Goal: Find specific page/section: Find specific page/section

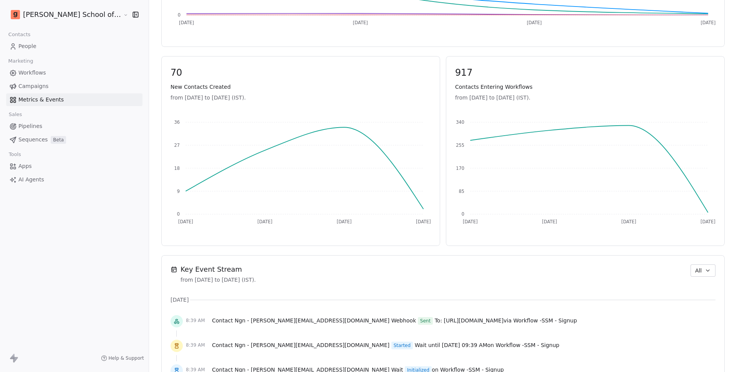
scroll to position [493, 0]
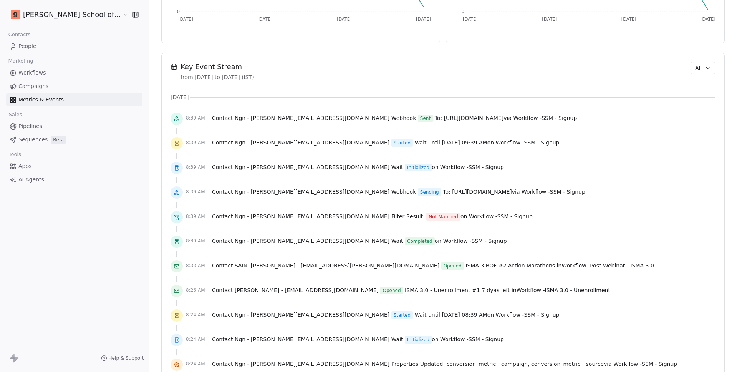
click at [702, 64] on button "All" at bounding box center [703, 68] width 25 height 12
click at [695, 106] on span "Audit" at bounding box center [695, 110] width 14 height 8
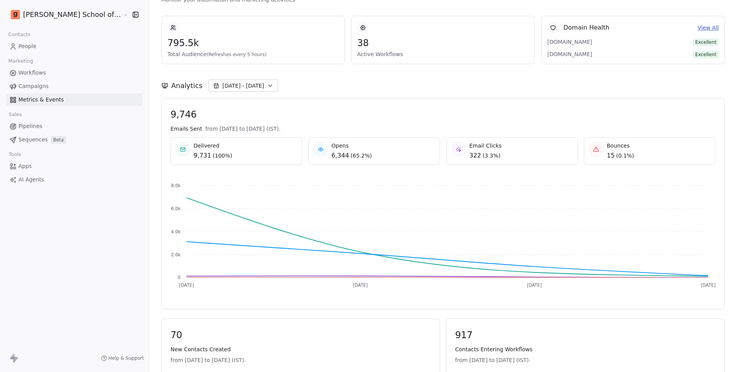
scroll to position [0, 0]
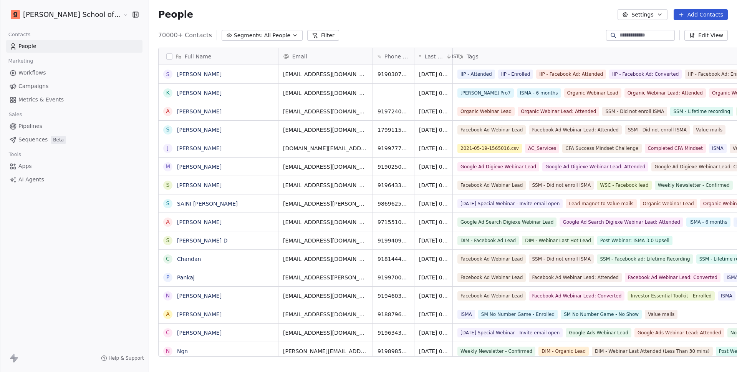
scroll to position [322, 612]
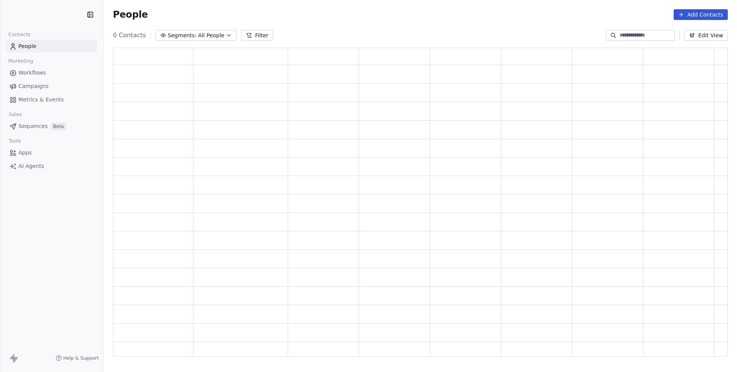
scroll to position [303, 609]
